Goal: Transaction & Acquisition: Purchase product/service

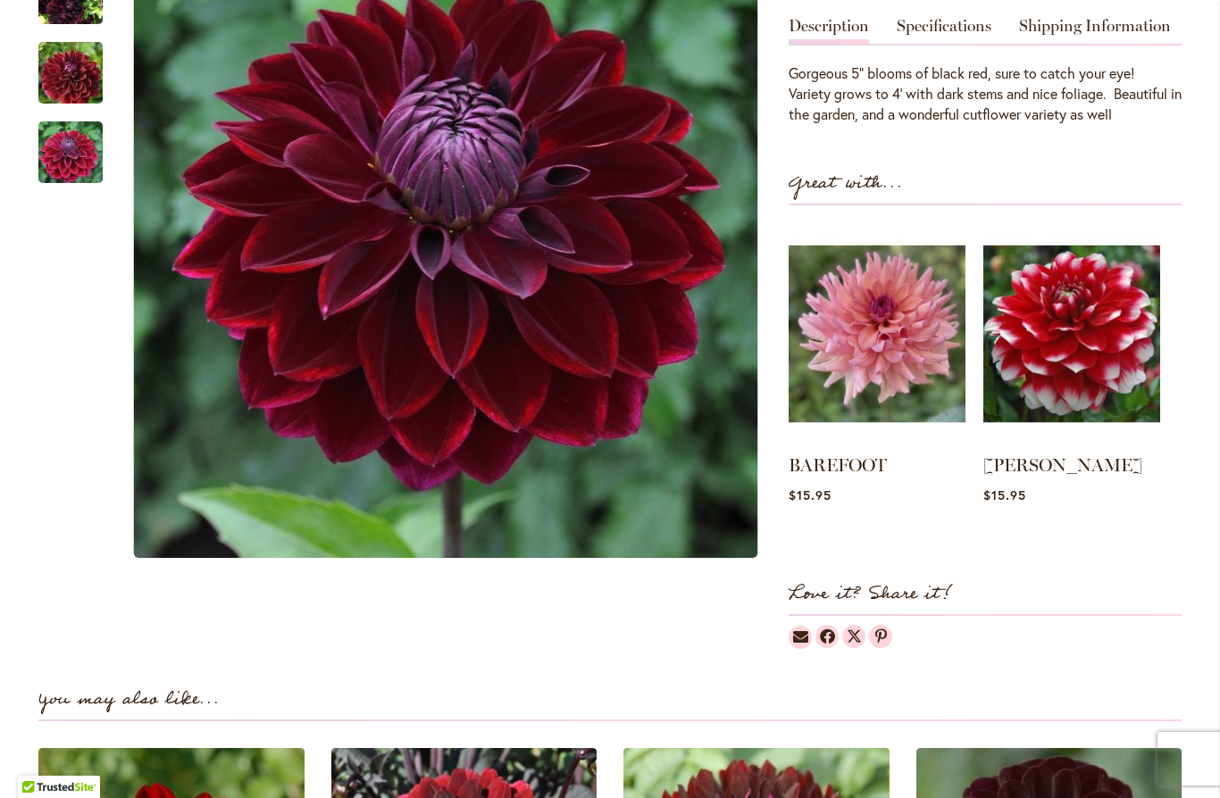
scroll to position [562, 0]
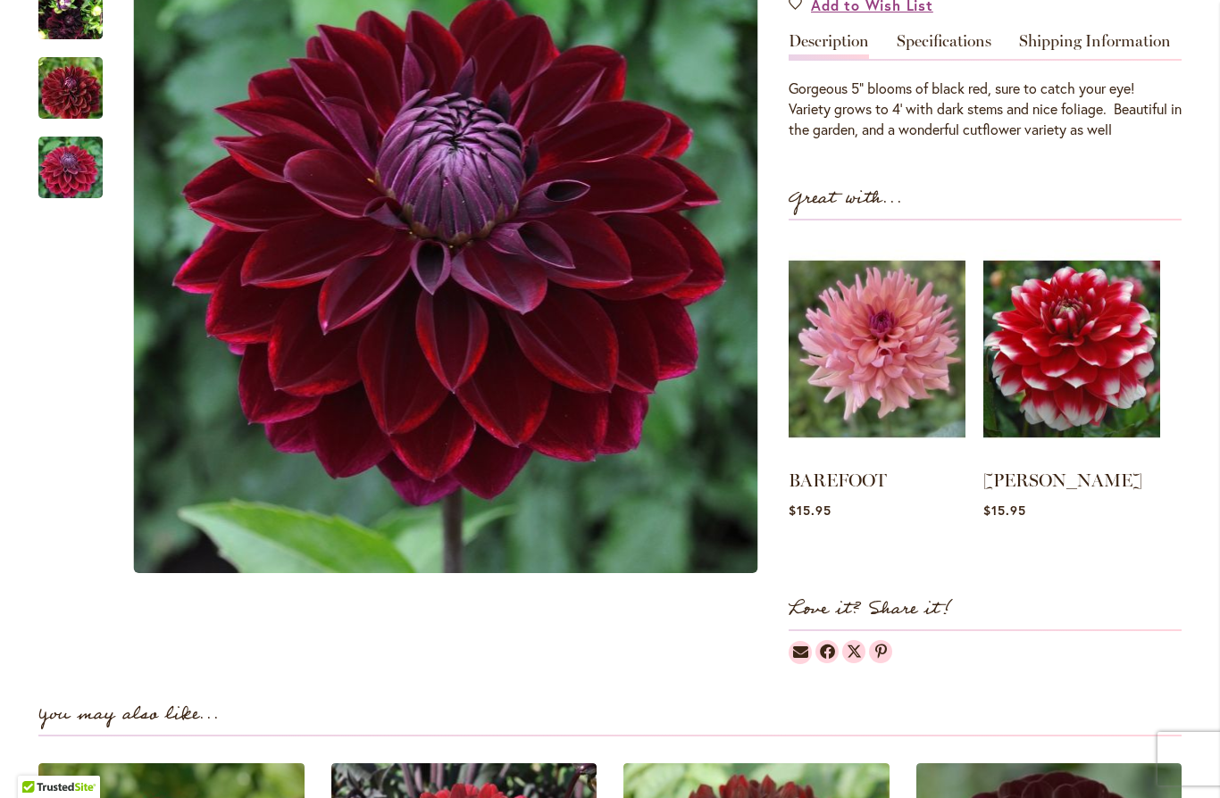
click at [889, 343] on img at bounding box center [876, 348] width 177 height 221
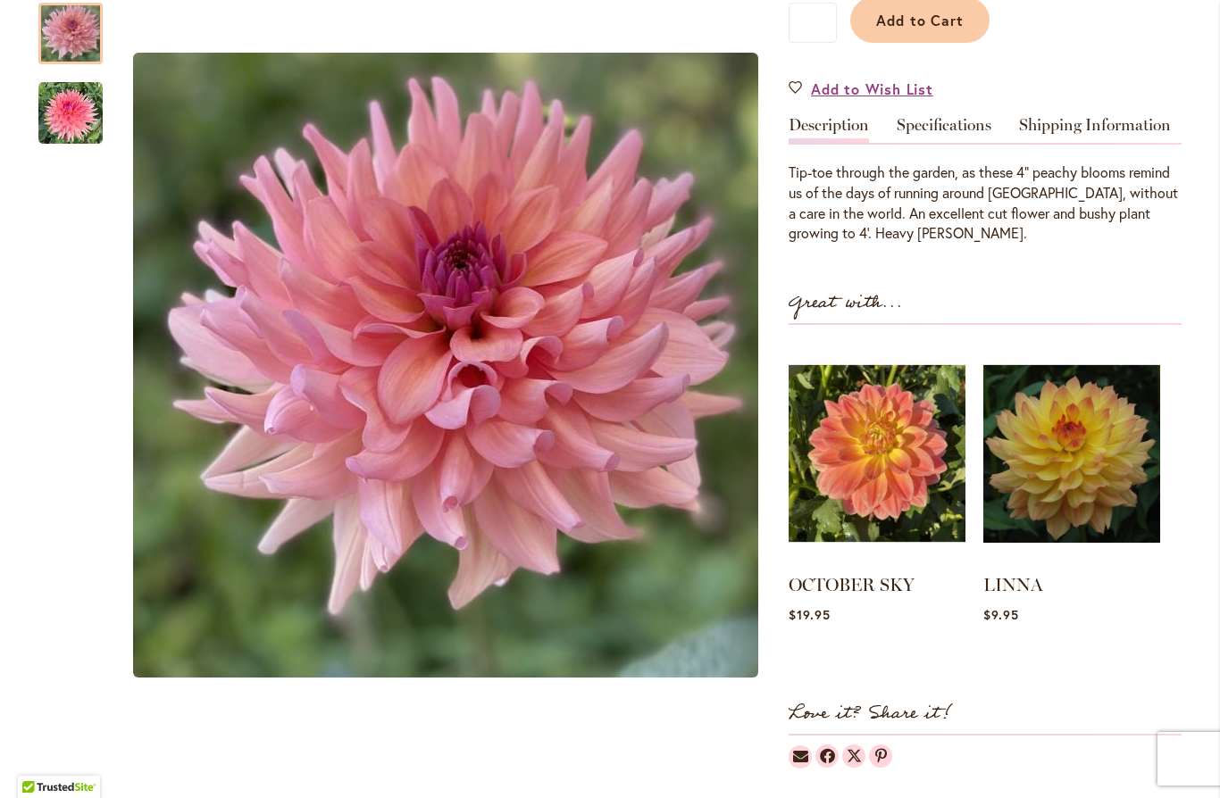
scroll to position [477, 0]
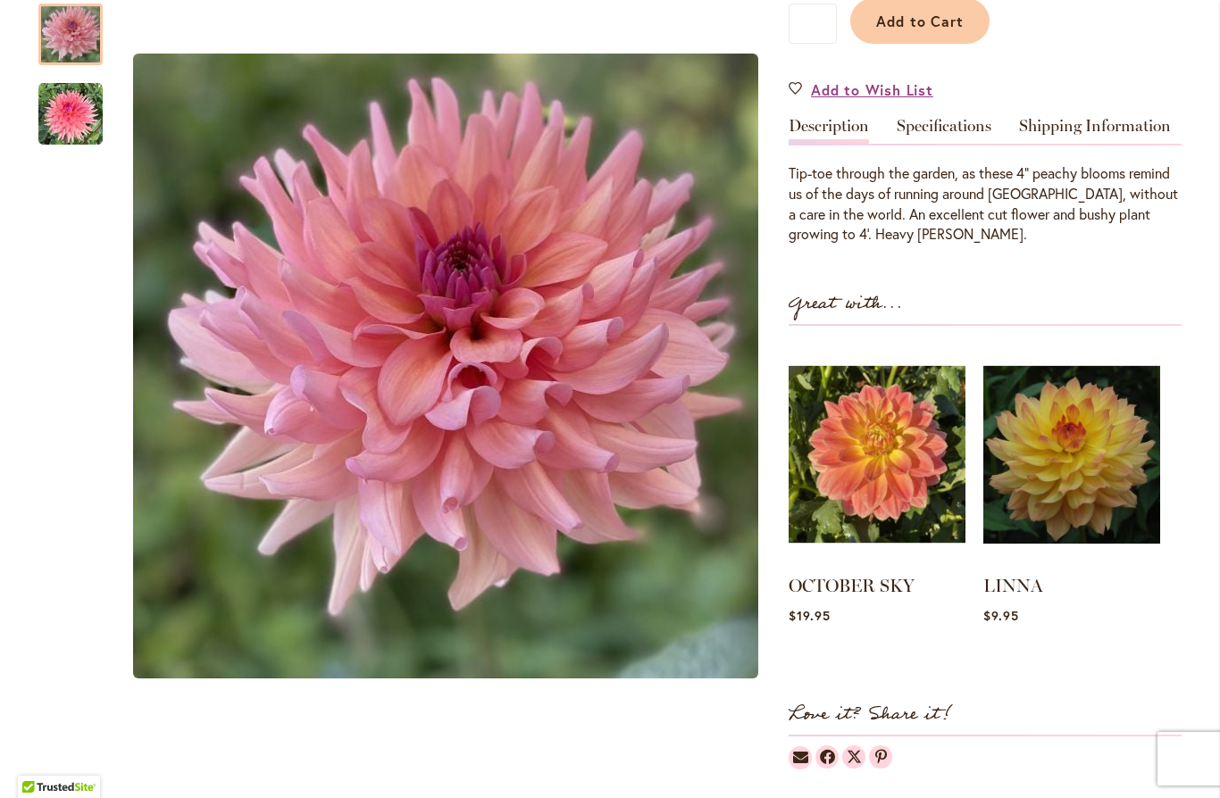
click at [874, 476] on img at bounding box center [876, 454] width 177 height 221
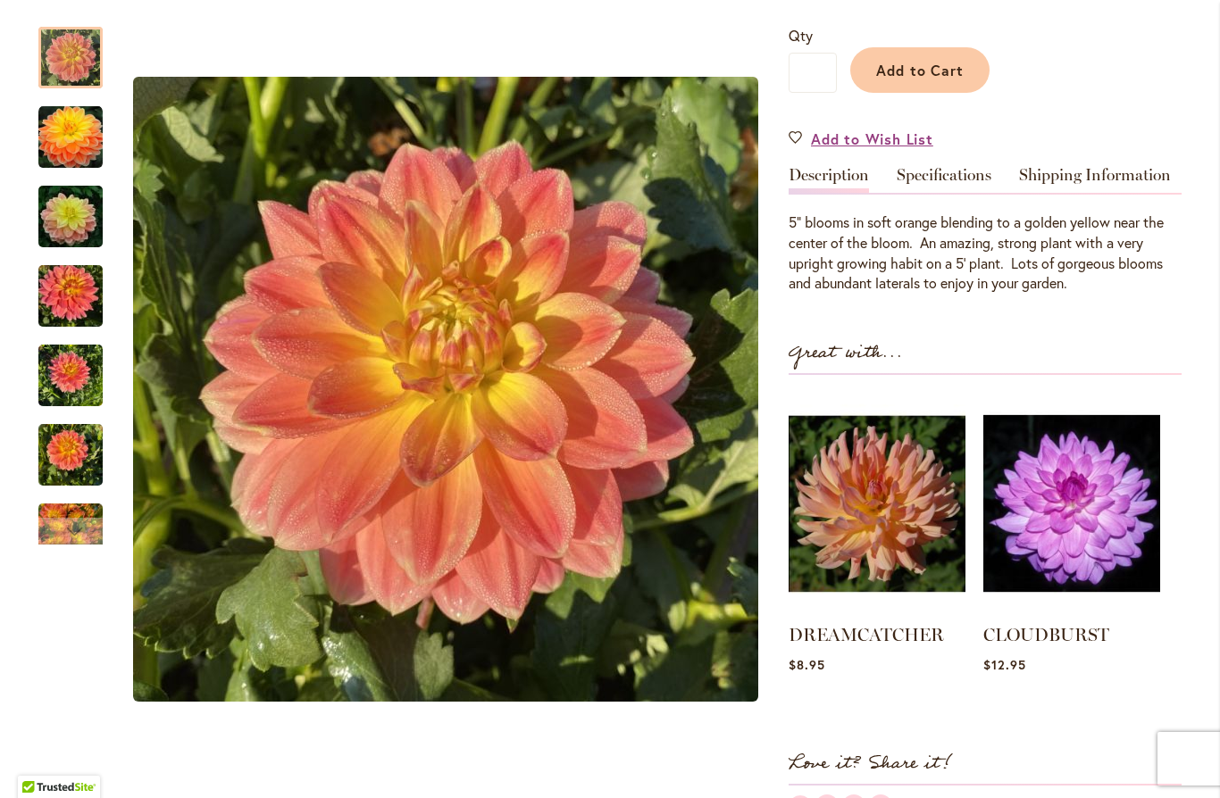
scroll to position [432, 0]
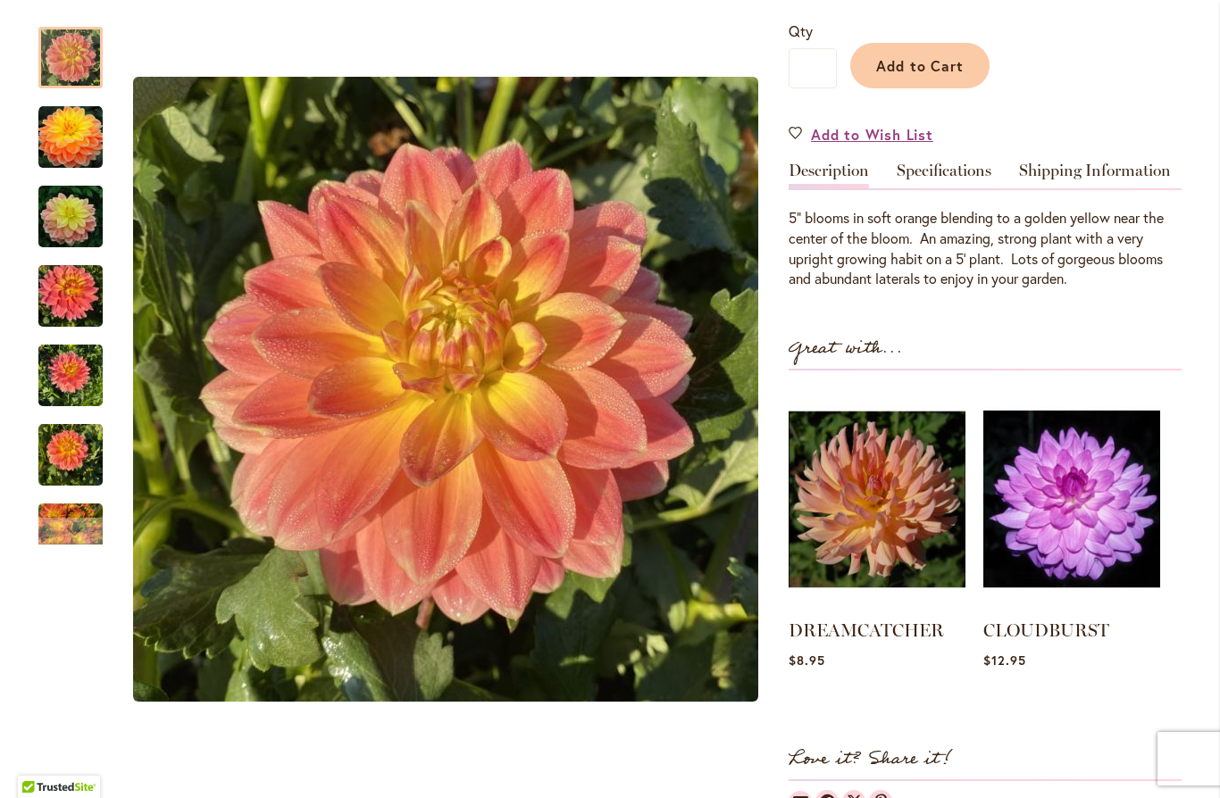
click at [838, 496] on img at bounding box center [876, 498] width 177 height 221
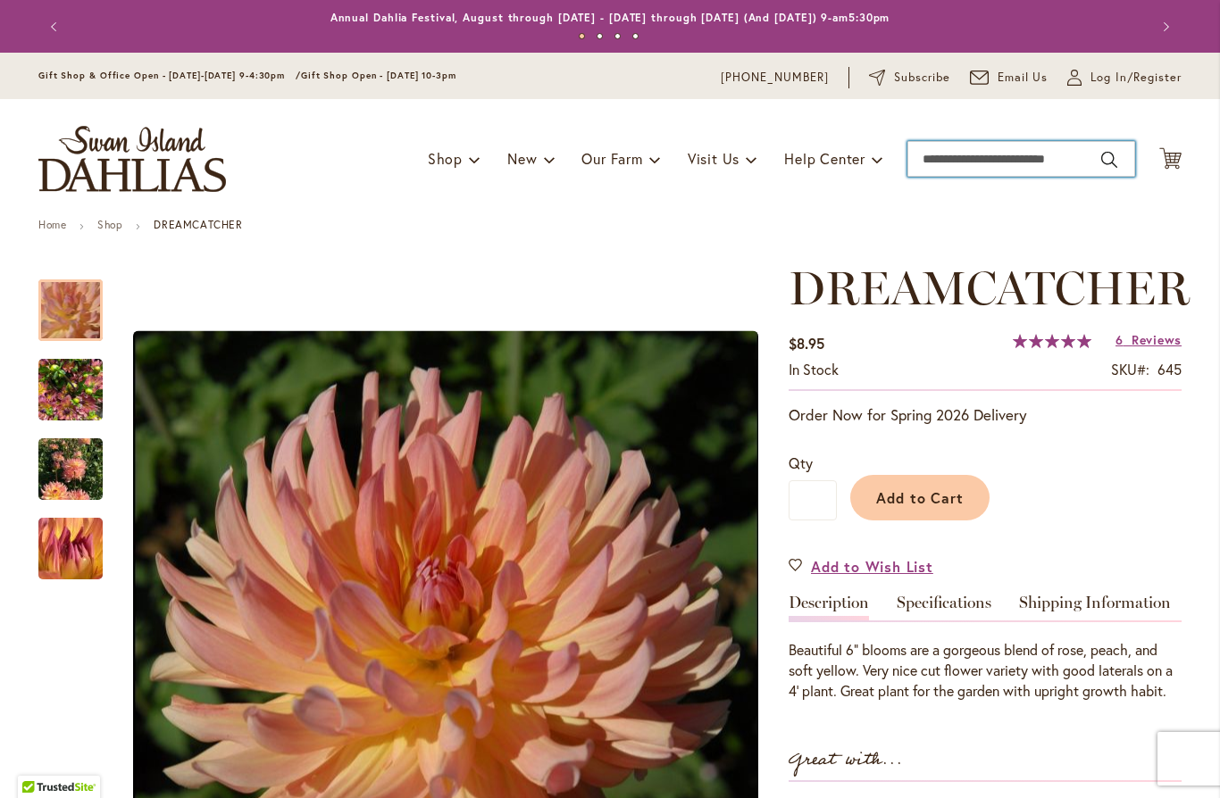
click at [928, 163] on input "Search" at bounding box center [1021, 159] width 228 height 36
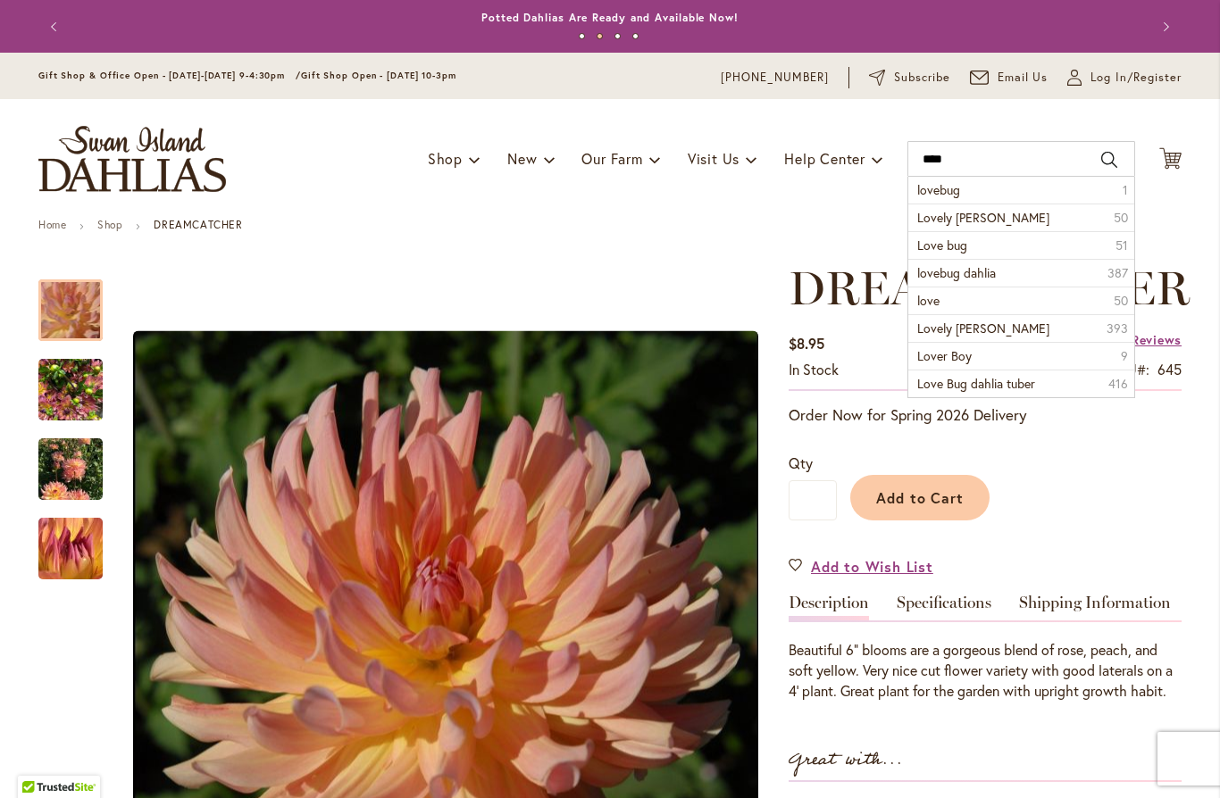
click at [922, 190] on span "lovebug" at bounding box center [938, 189] width 43 height 17
type input "*******"
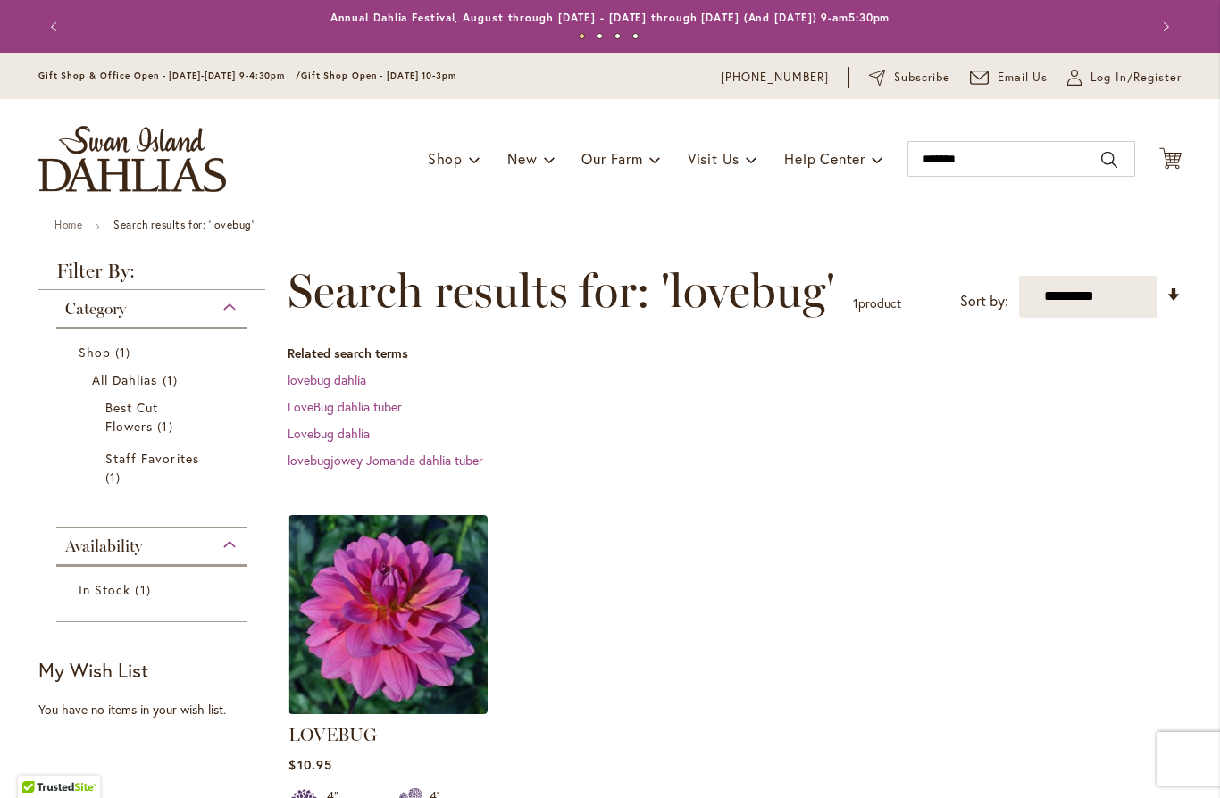
click at [346, 613] on img at bounding box center [387, 614] width 199 height 199
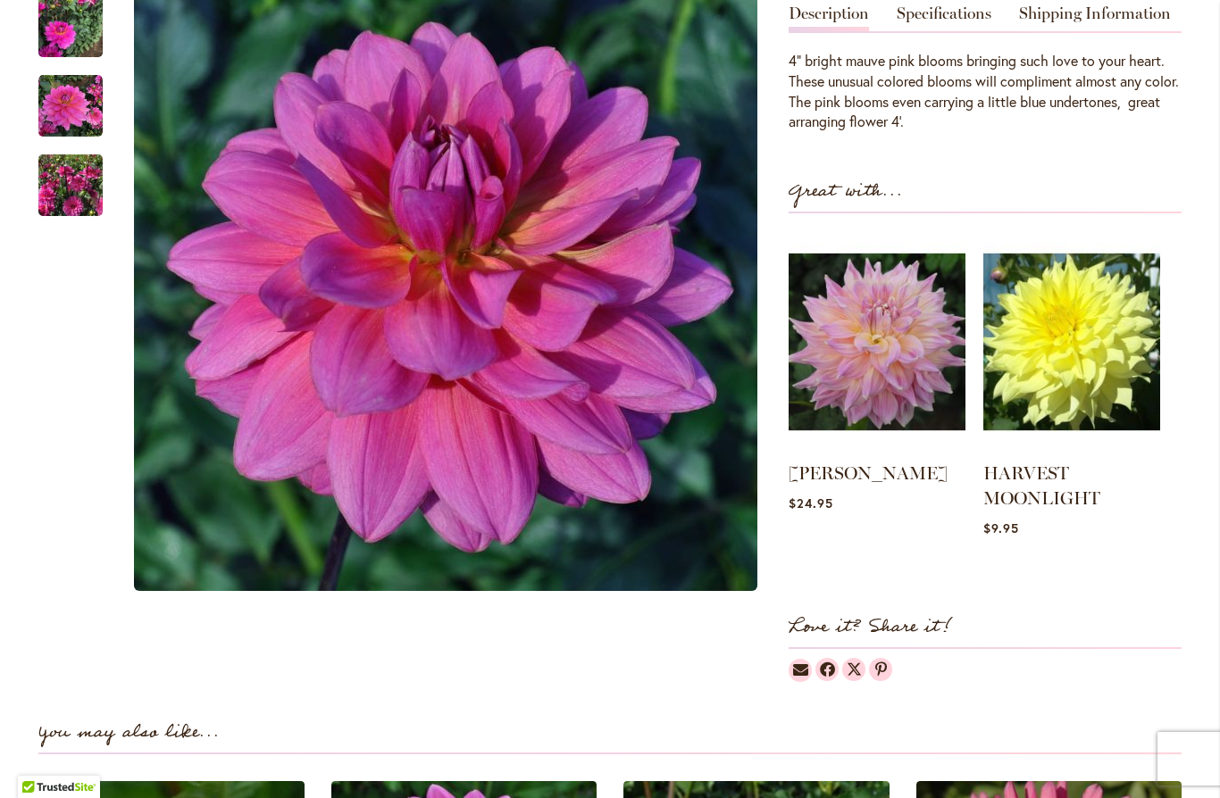
scroll to position [611, 0]
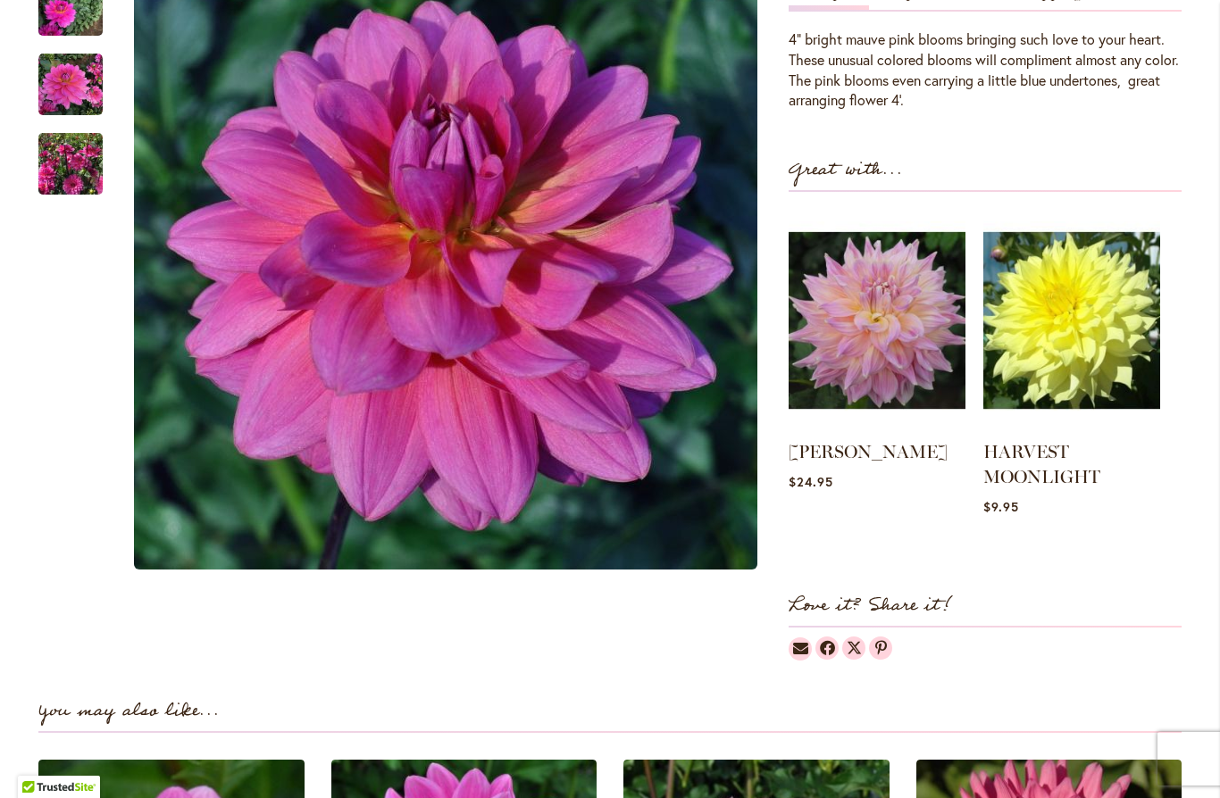
click at [857, 340] on img at bounding box center [876, 320] width 177 height 221
